Goal: Information Seeking & Learning: Learn about a topic

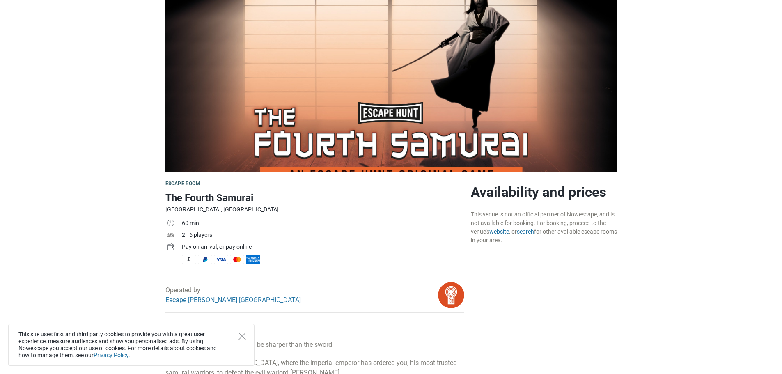
scroll to position [123, 0]
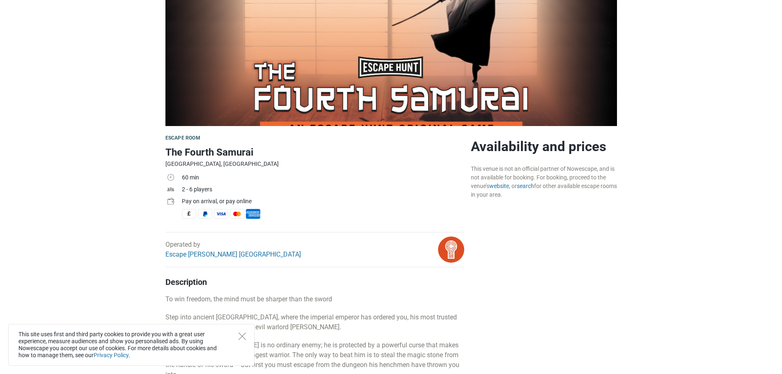
click at [226, 153] on h1 "The Fourth Samurai" at bounding box center [314, 152] width 299 height 15
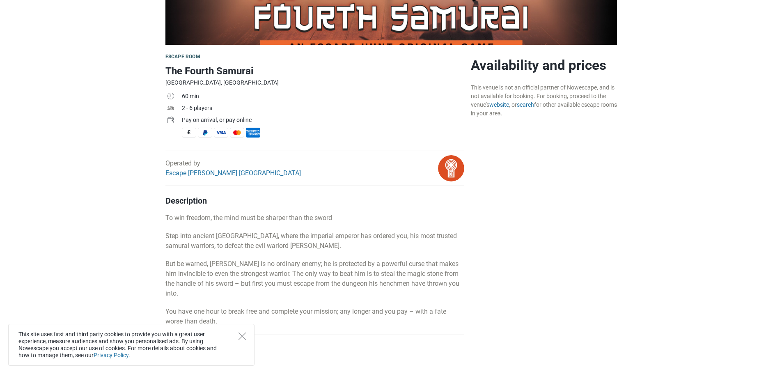
scroll to position [246, 0]
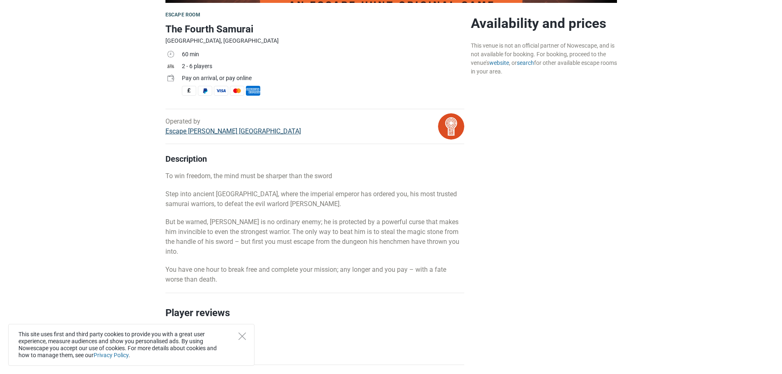
click at [197, 130] on link "Escape [PERSON_NAME] [GEOGRAPHIC_DATA]" at bounding box center [232, 131] width 135 height 8
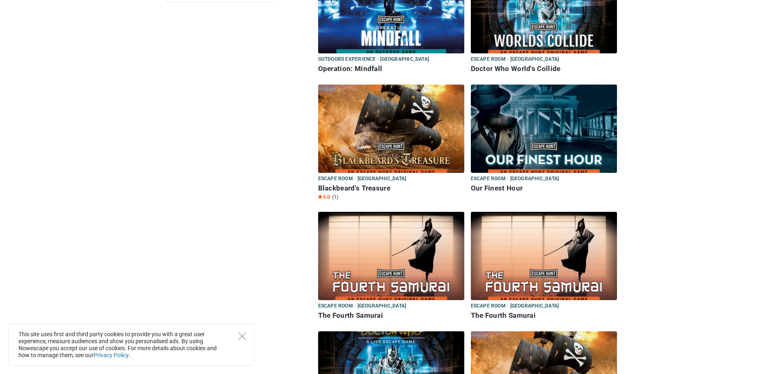
scroll to position [162, 0]
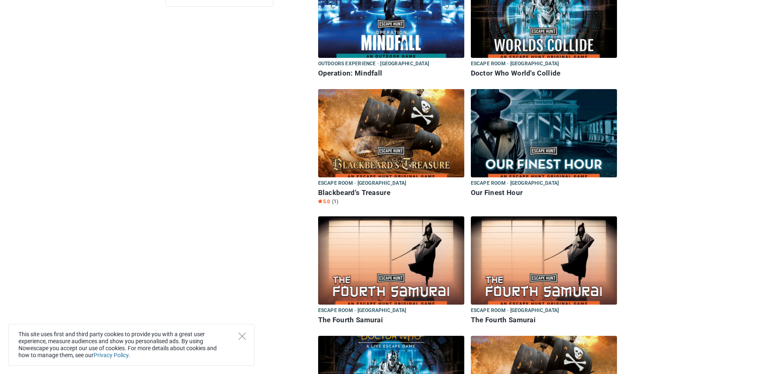
click at [374, 258] on img at bounding box center [391, 260] width 146 height 88
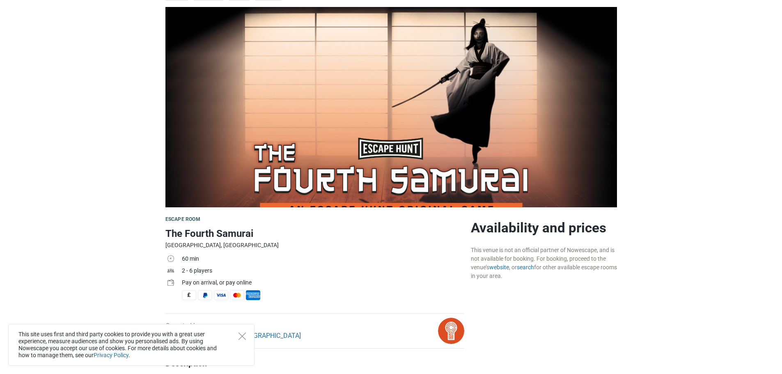
scroll to position [41, 0]
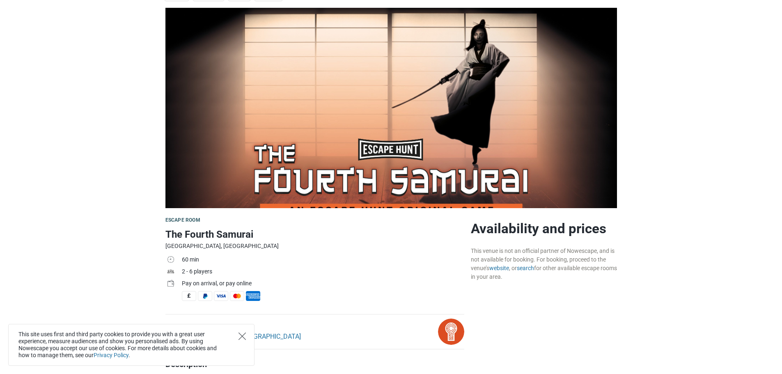
click at [245, 332] on icon "Close" at bounding box center [241, 335] width 7 height 7
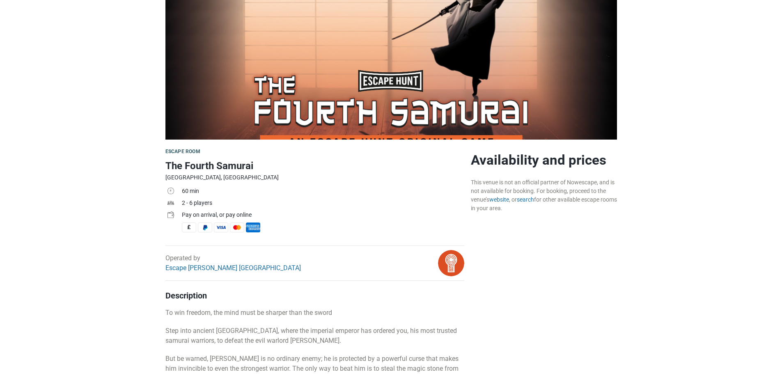
scroll to position [0, 0]
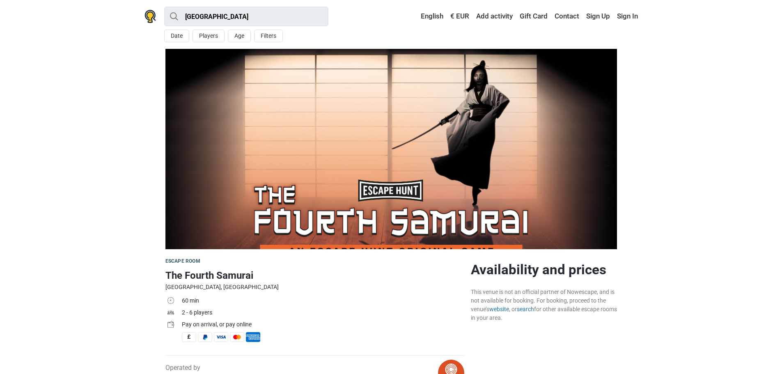
drag, startPoint x: 77, startPoint y: 133, endPoint x: 176, endPoint y: 158, distance: 101.7
click at [169, 156] on section at bounding box center [391, 149] width 782 height 200
